Goal: Task Accomplishment & Management: Manage account settings

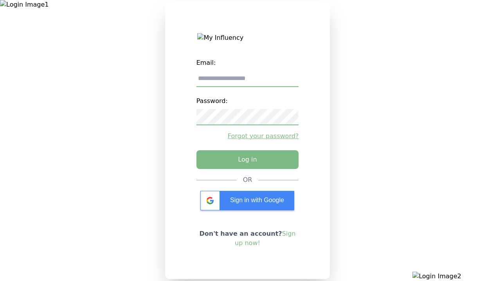
click at [247, 82] on input "email" at bounding box center [247, 79] width 102 height 16
type input "**********"
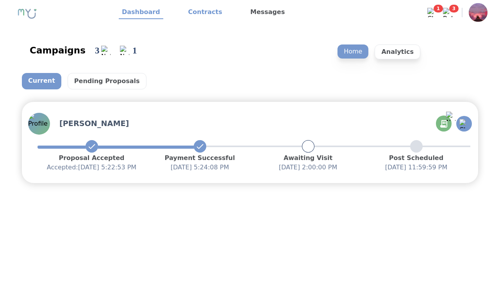
click at [201, 13] on link "Contracts" at bounding box center [205, 12] width 40 height 13
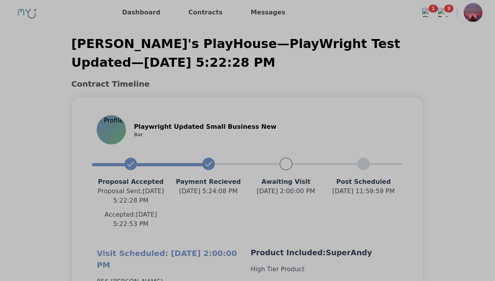
scroll to position [698, 0]
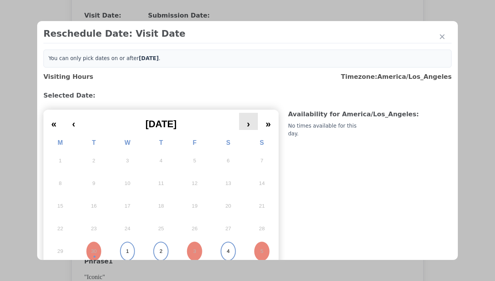
click at [246, 122] on button "›" at bounding box center [248, 121] width 19 height 17
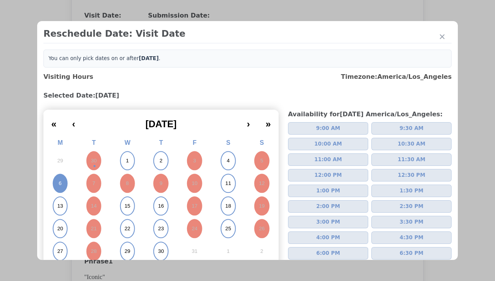
click at [324, 207] on span "2:00 PM" at bounding box center [328, 207] width 24 height 8
click at [124, 177] on div "Update Submission Date" at bounding box center [124, 176] width 65 height 8
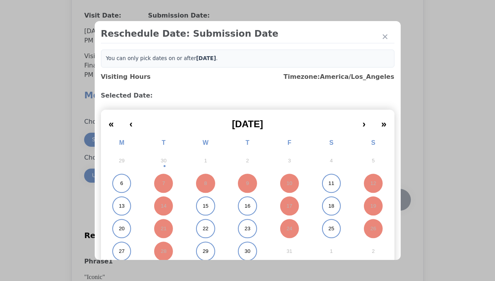
click at [120, 184] on abbr "6" at bounding box center [121, 183] width 3 height 7
click at [383, 201] on div "Submit Date Change" at bounding box center [383, 200] width 39 height 16
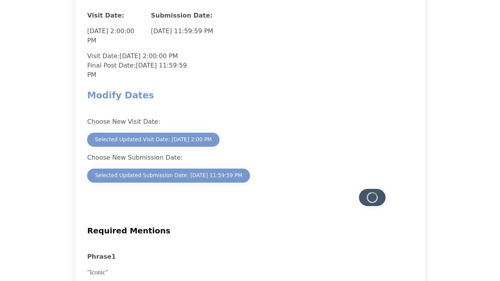
scroll to position [686, 0]
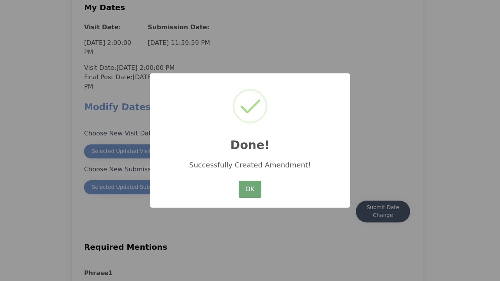
click at [250, 190] on button "OK" at bounding box center [250, 189] width 23 height 17
